Goal: Information Seeking & Learning: Check status

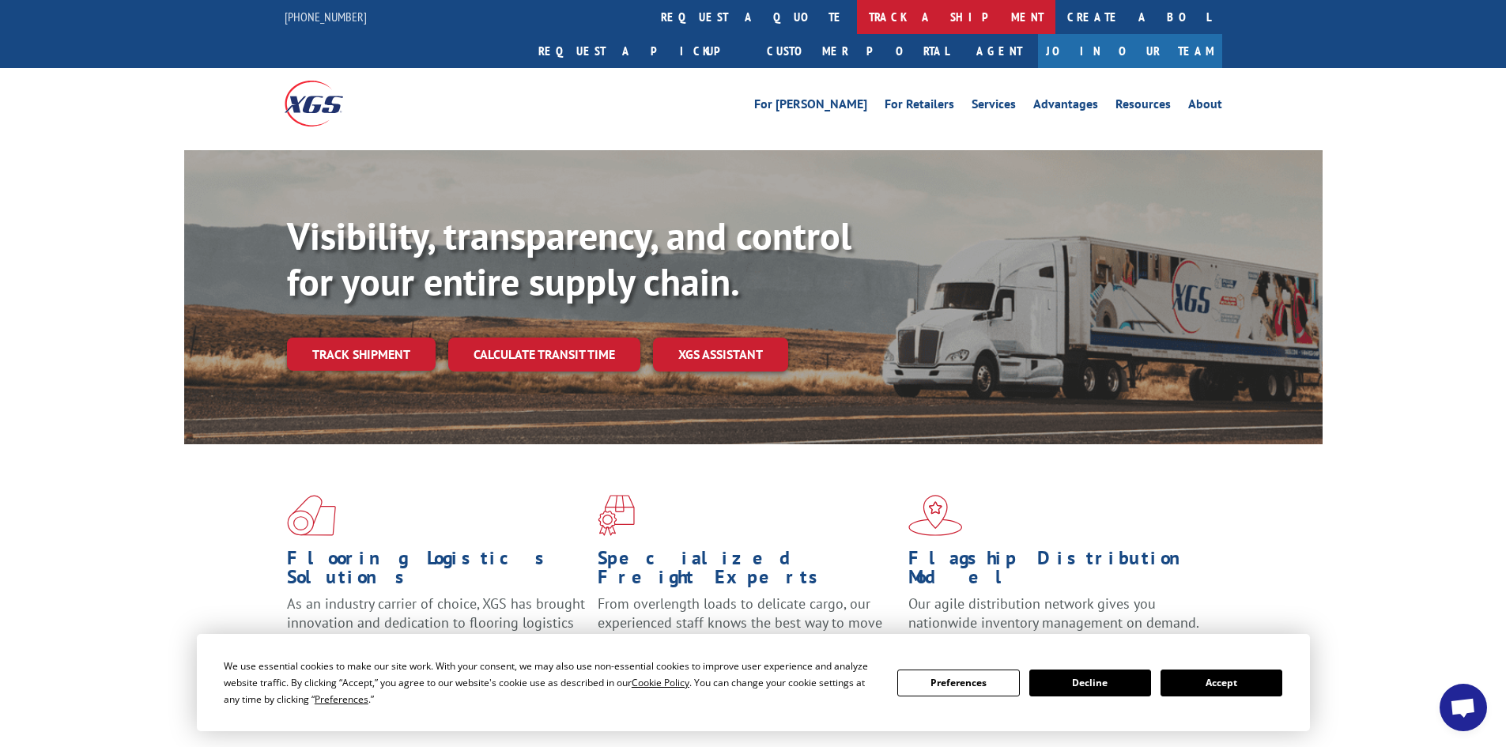
click at [857, 10] on link "track a shipment" at bounding box center [956, 17] width 198 height 34
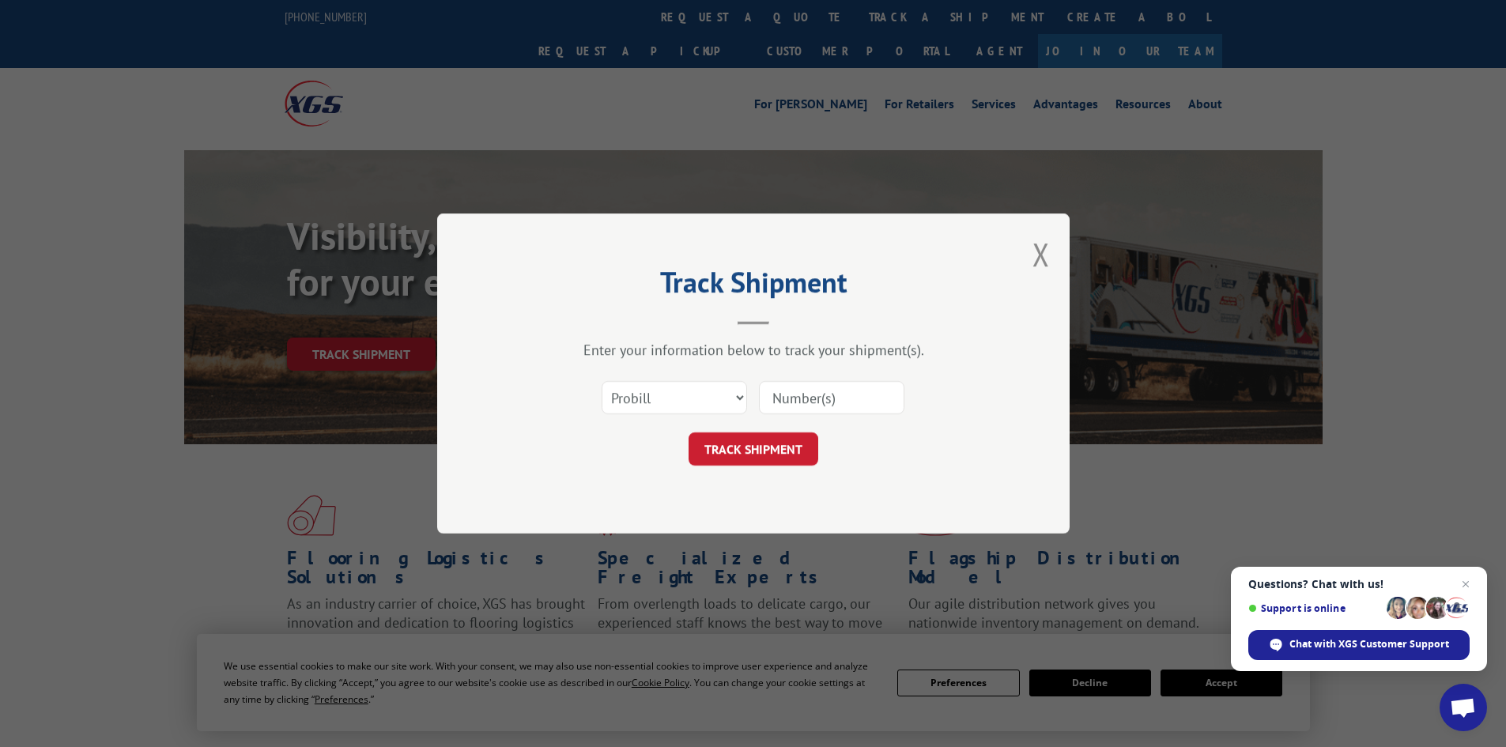
click at [846, 409] on input at bounding box center [831, 397] width 145 height 33
paste input "17604550"
type input "17604550"
drag, startPoint x: 747, startPoint y: 501, endPoint x: 749, endPoint y: 493, distance: 8.1
click at [747, 500] on div "Track Shipment Enter your information below to track your shipment(s). Select c…" at bounding box center [753, 373] width 632 height 320
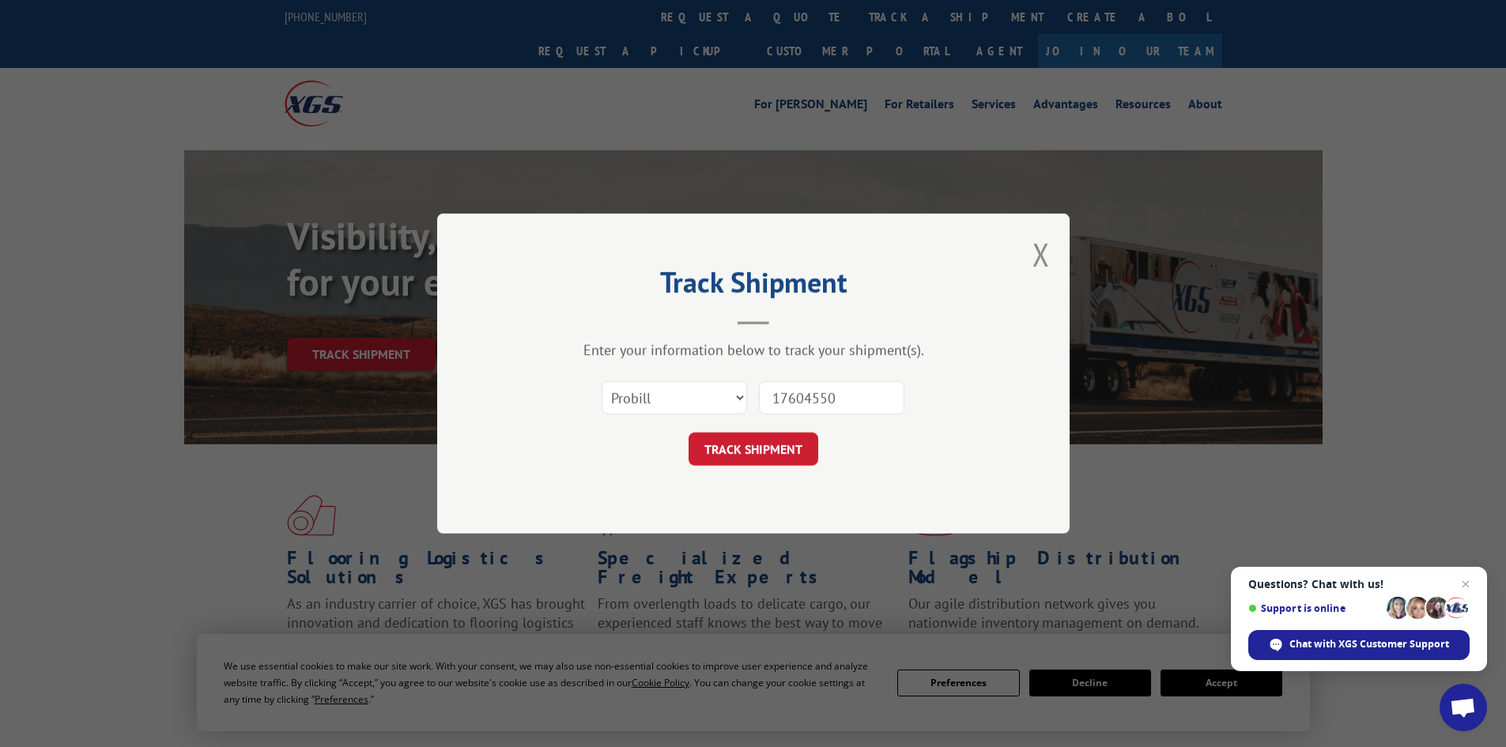
click at [752, 481] on div "Track Shipment Enter your information below to track your shipment(s). Select c…" at bounding box center [753, 373] width 632 height 320
drag, startPoint x: 755, startPoint y: 468, endPoint x: 761, endPoint y: 450, distance: 19.2
click at [758, 465] on div "Track Shipment Enter your information below to track your shipment(s). Select c…" at bounding box center [753, 373] width 632 height 320
click at [761, 450] on button "TRACK SHIPMENT" at bounding box center [753, 448] width 130 height 33
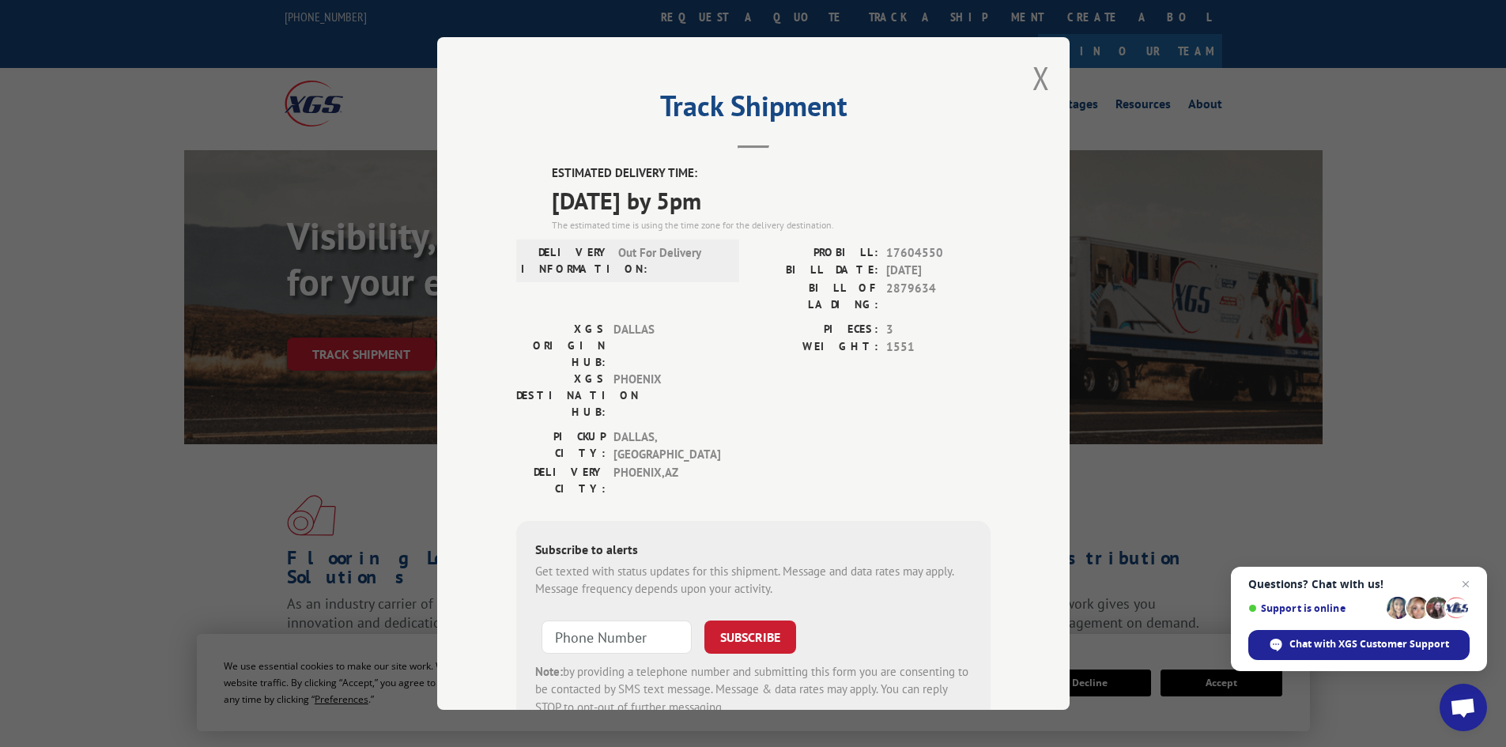
drag, startPoint x: 793, startPoint y: 195, endPoint x: 546, endPoint y: 196, distance: 246.6
click at [552, 196] on span "[DATE] by 5pm" at bounding box center [771, 201] width 439 height 36
copy span "[DATE] by 5pm"
click at [1032, 80] on button "Close modal" at bounding box center [1040, 78] width 17 height 42
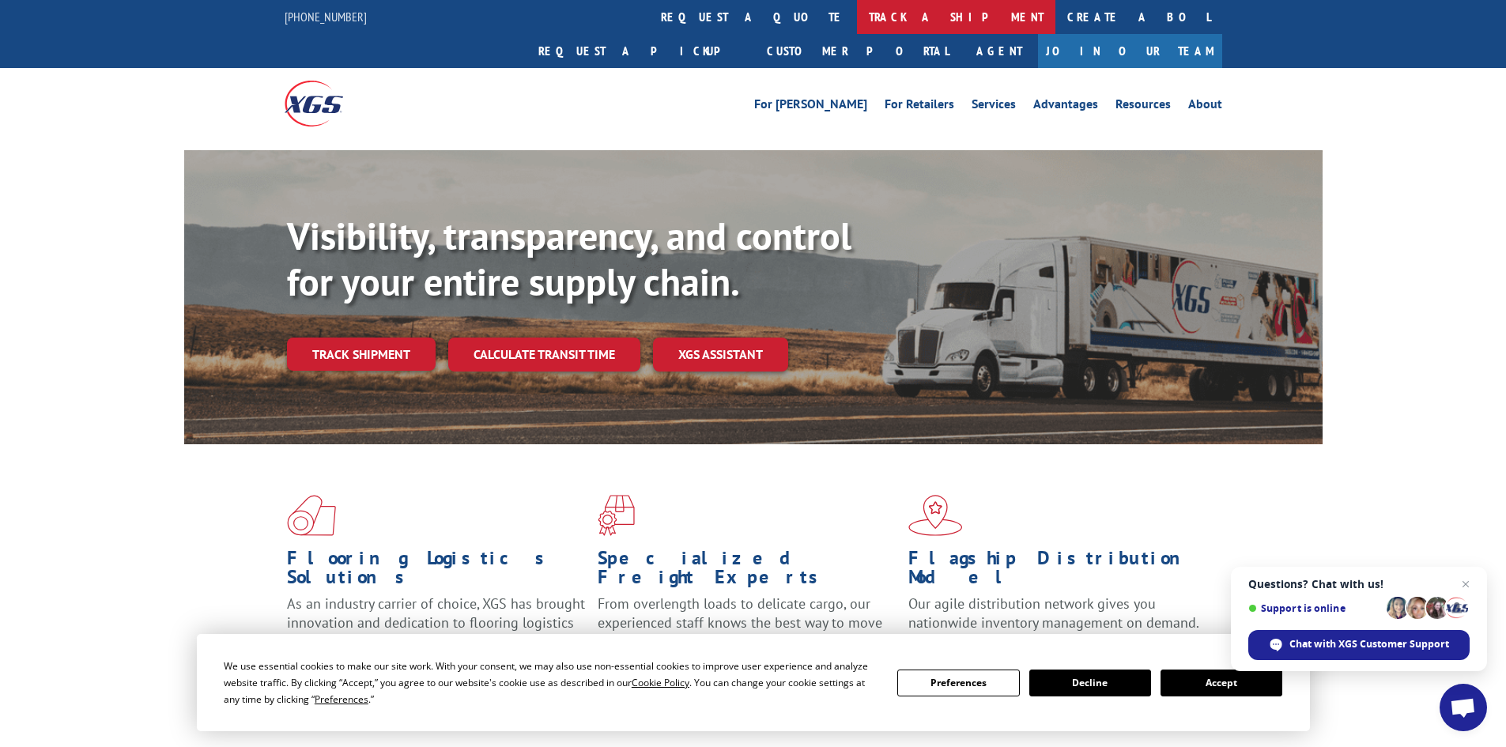
click at [857, 21] on link "track a shipment" at bounding box center [956, 17] width 198 height 34
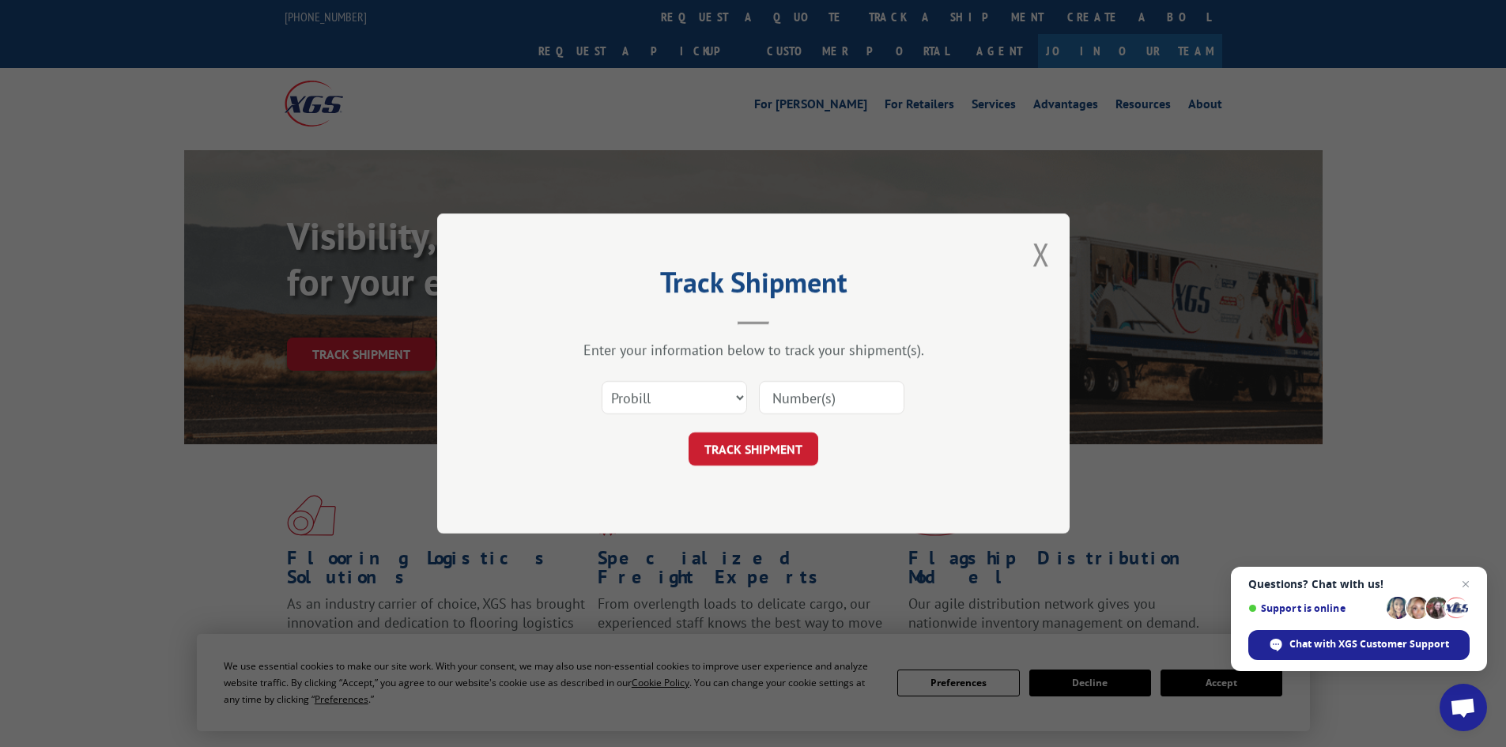
click at [802, 390] on input at bounding box center [831, 397] width 145 height 33
paste input "17604549"
type input "17604549"
click at [757, 462] on button "TRACK SHIPMENT" at bounding box center [753, 448] width 130 height 33
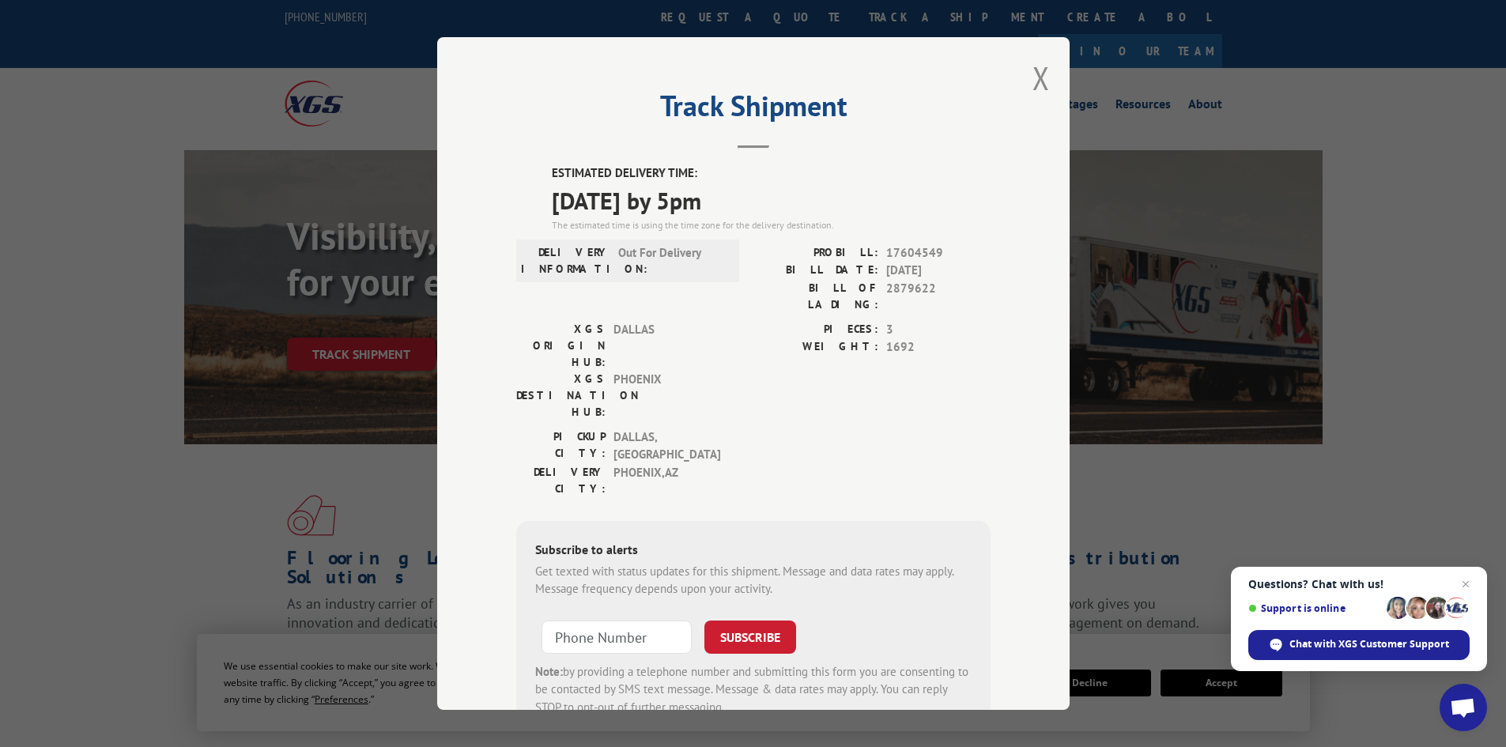
click at [1043, 79] on div "Track Shipment ESTIMATED DELIVERY TIME: [DATE] by 5pm The estimated time is usi…" at bounding box center [753, 373] width 632 height 673
click at [1041, 84] on button "Close modal" at bounding box center [1040, 78] width 17 height 42
